Goal: Navigation & Orientation: Find specific page/section

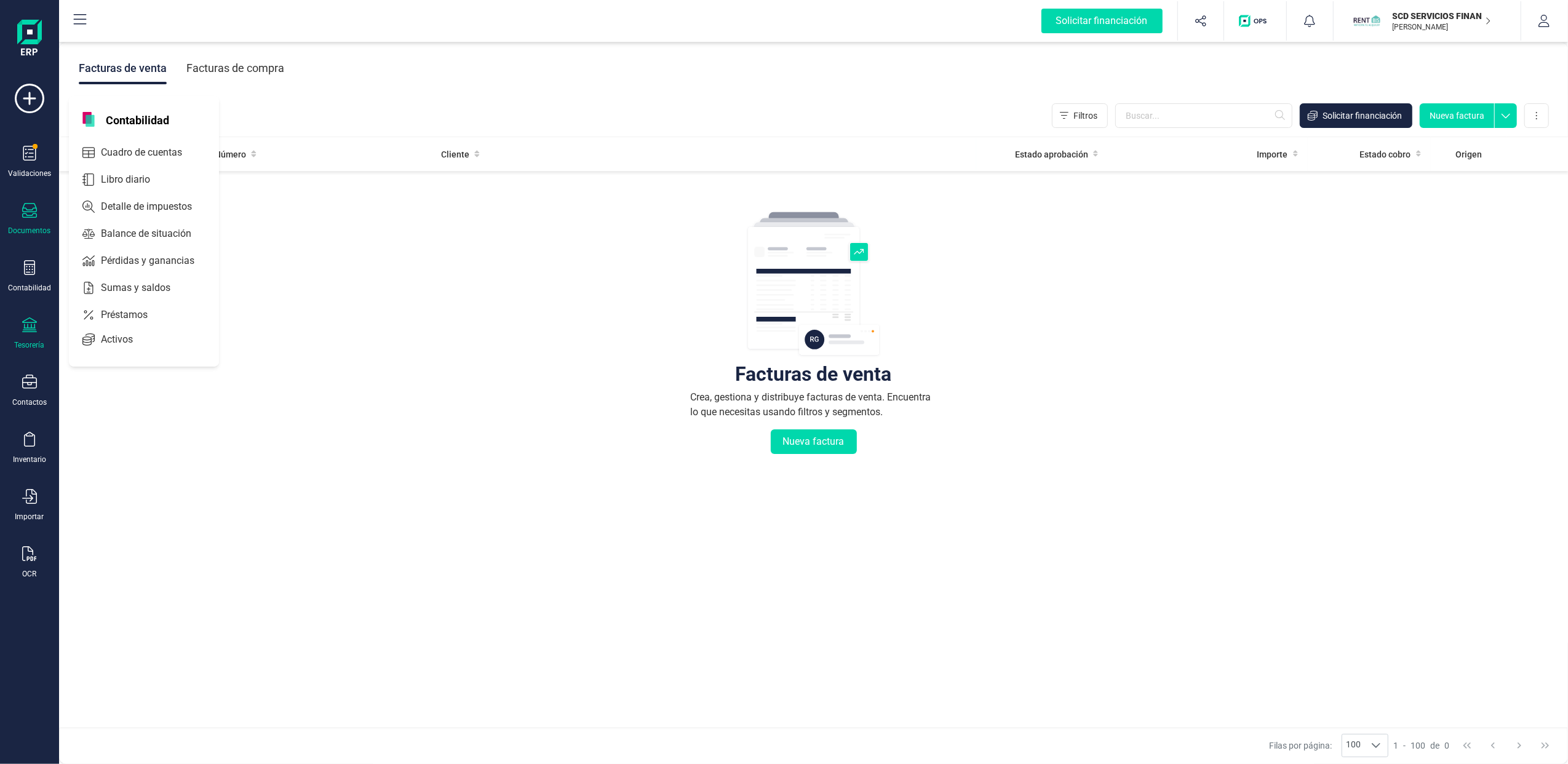
click at [35, 335] on div "Tesorería" at bounding box center [30, 333] width 49 height 33
click at [151, 209] on span "Cuentas bancarias" at bounding box center [150, 209] width 108 height 14
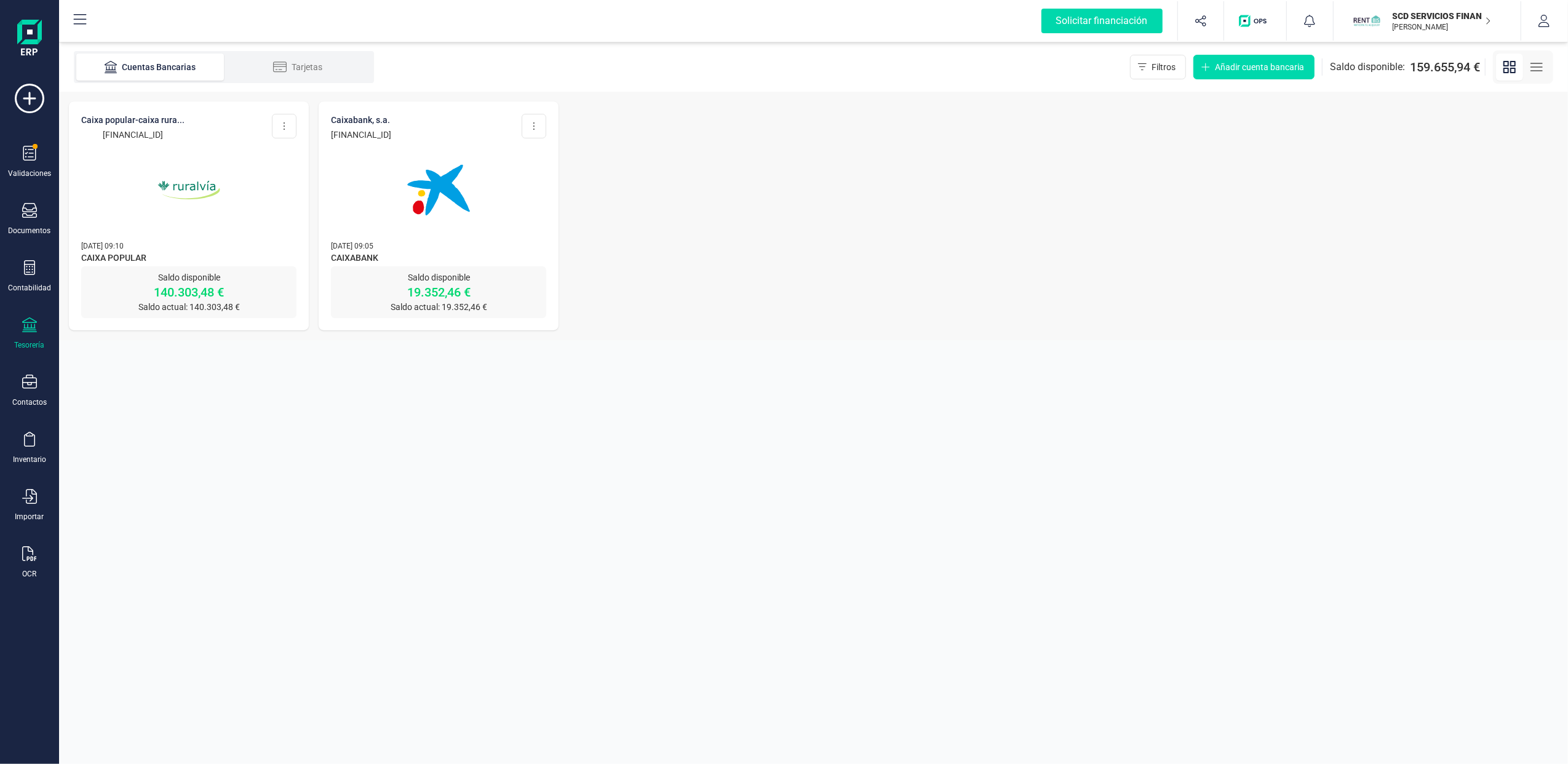
click at [195, 241] on img at bounding box center [189, 190] width 103 height 103
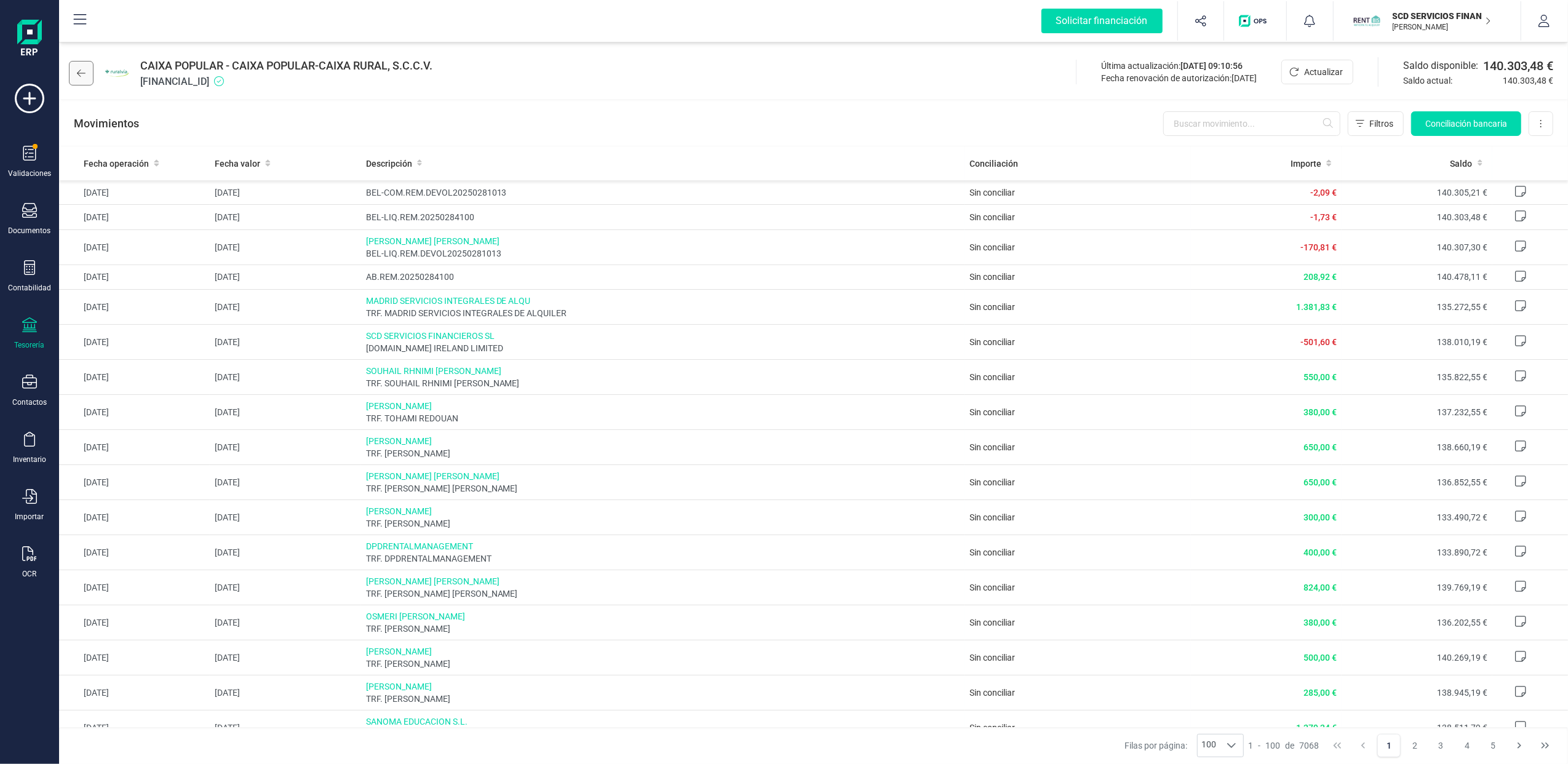
click at [84, 74] on icon at bounding box center [81, 73] width 8 height 10
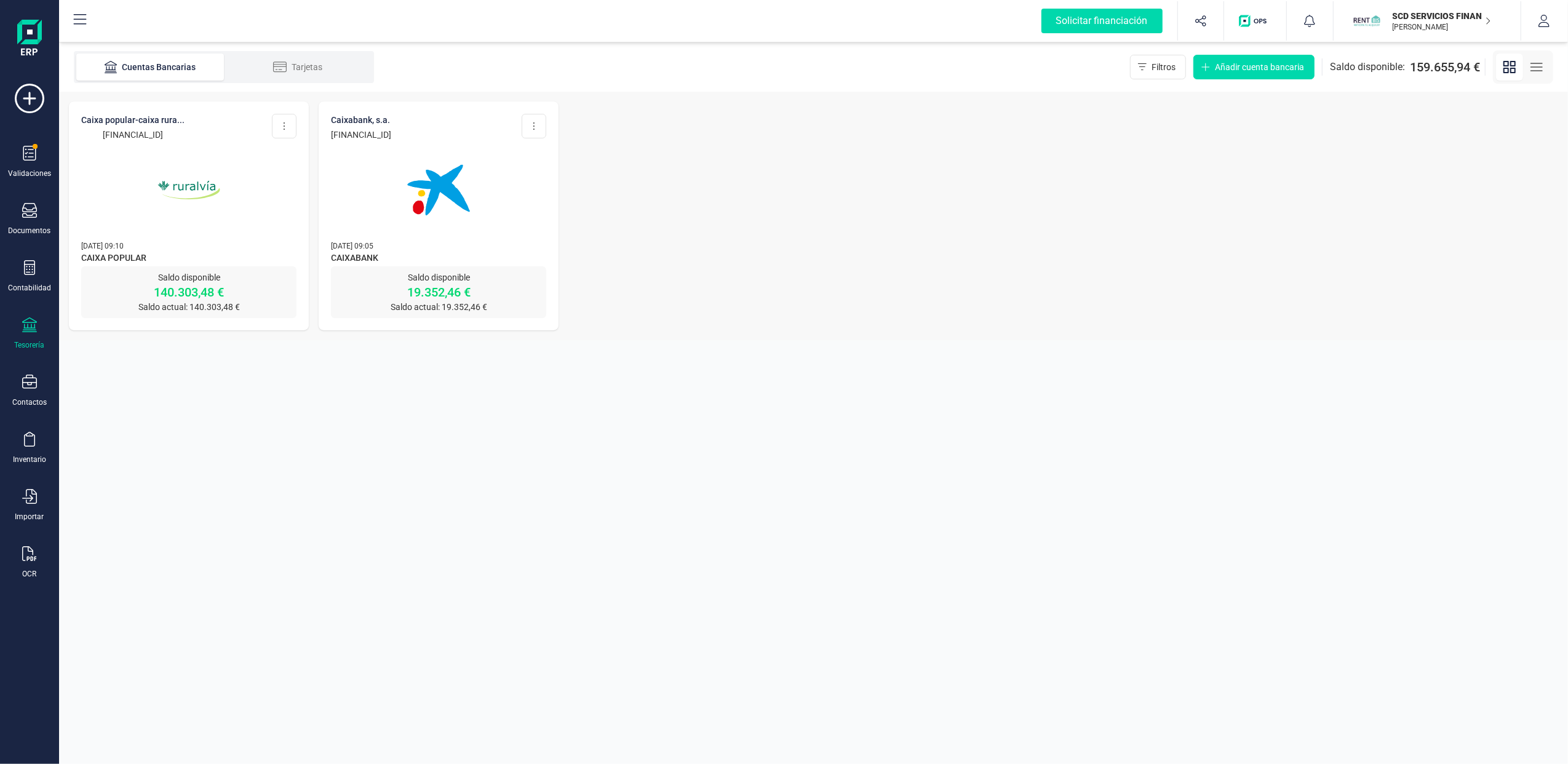
click at [412, 182] on img at bounding box center [439, 190] width 103 height 103
